Goal: Task Accomplishment & Management: Use online tool/utility

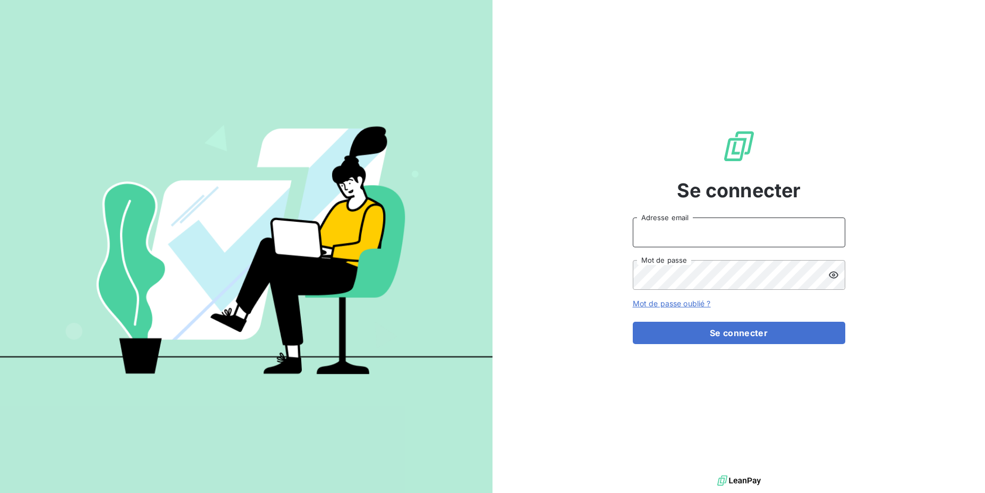
click at [733, 243] on input "Adresse email" at bounding box center [739, 232] width 213 height 30
drag, startPoint x: 671, startPoint y: 235, endPoint x: 716, endPoint y: 236, distance: 45.2
click at [716, 236] on input "admin@3dcelo" at bounding box center [739, 232] width 213 height 30
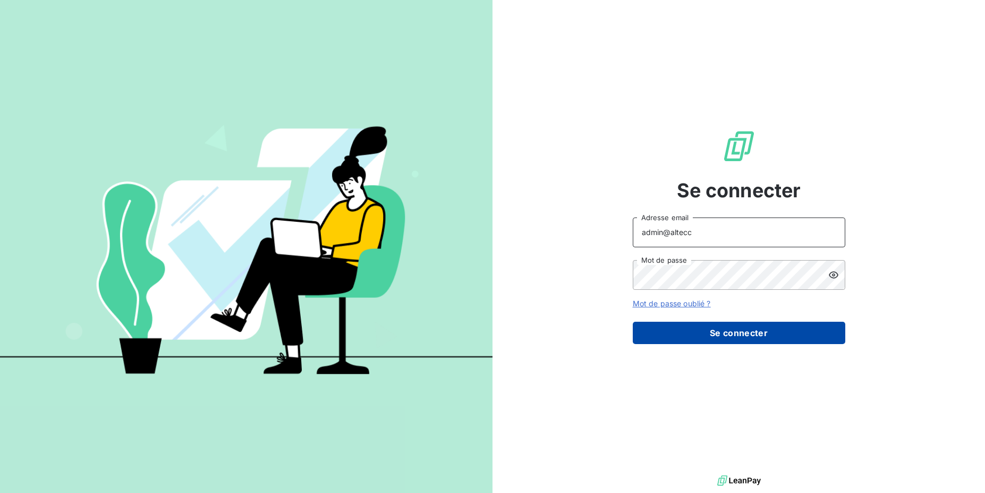
type input "admin@altecc"
click at [707, 327] on button "Se connecter" at bounding box center [739, 332] width 213 height 22
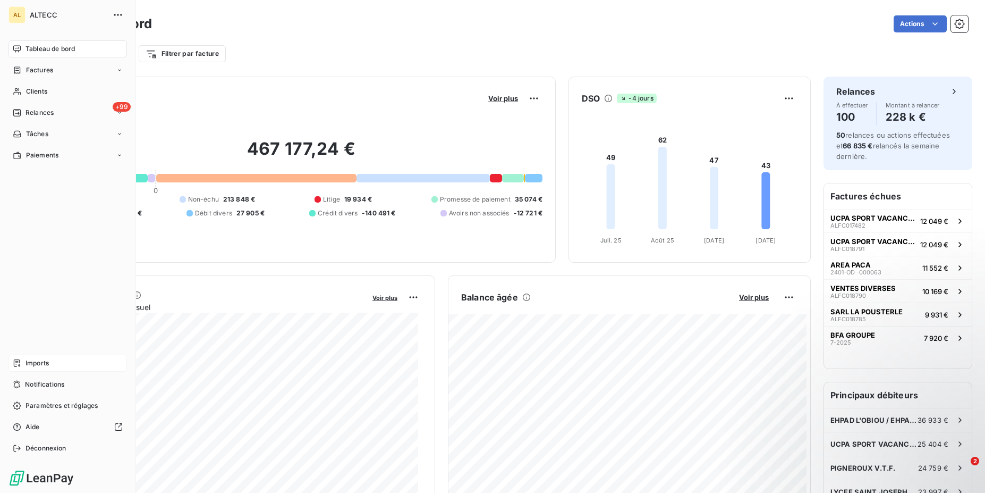
click at [27, 360] on span "Imports" at bounding box center [37, 363] width 23 height 10
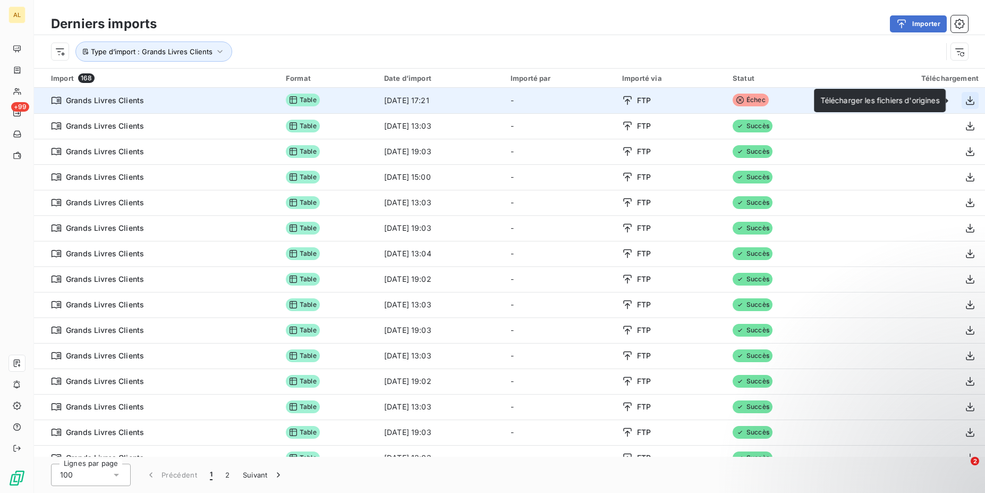
click at [965, 102] on icon "button" at bounding box center [970, 100] width 11 height 11
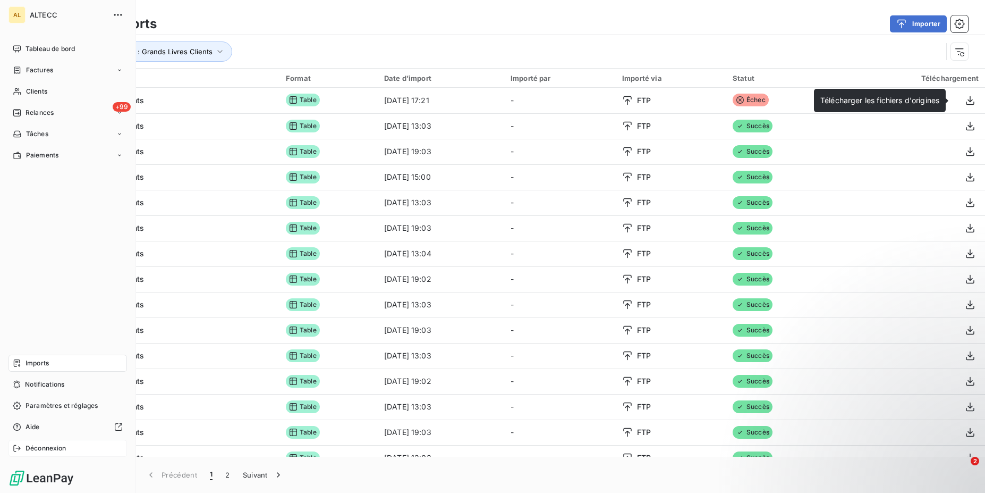
click at [26, 444] on span "Déconnexion" at bounding box center [46, 448] width 41 height 10
